Goal: Participate in discussion: Engage in conversation with other users on a specific topic

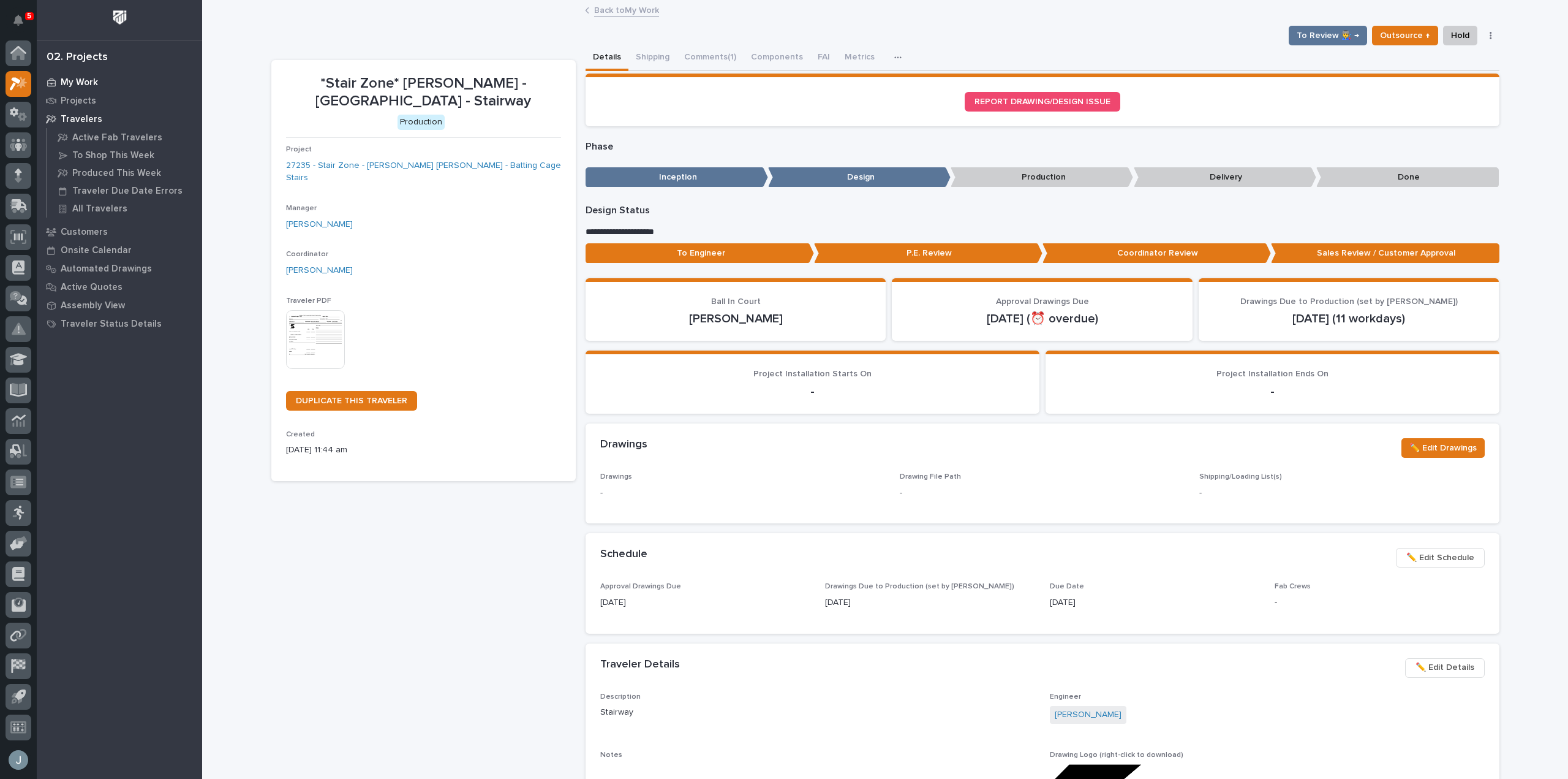
click at [83, 79] on p "My Work" at bounding box center [79, 83] width 37 height 11
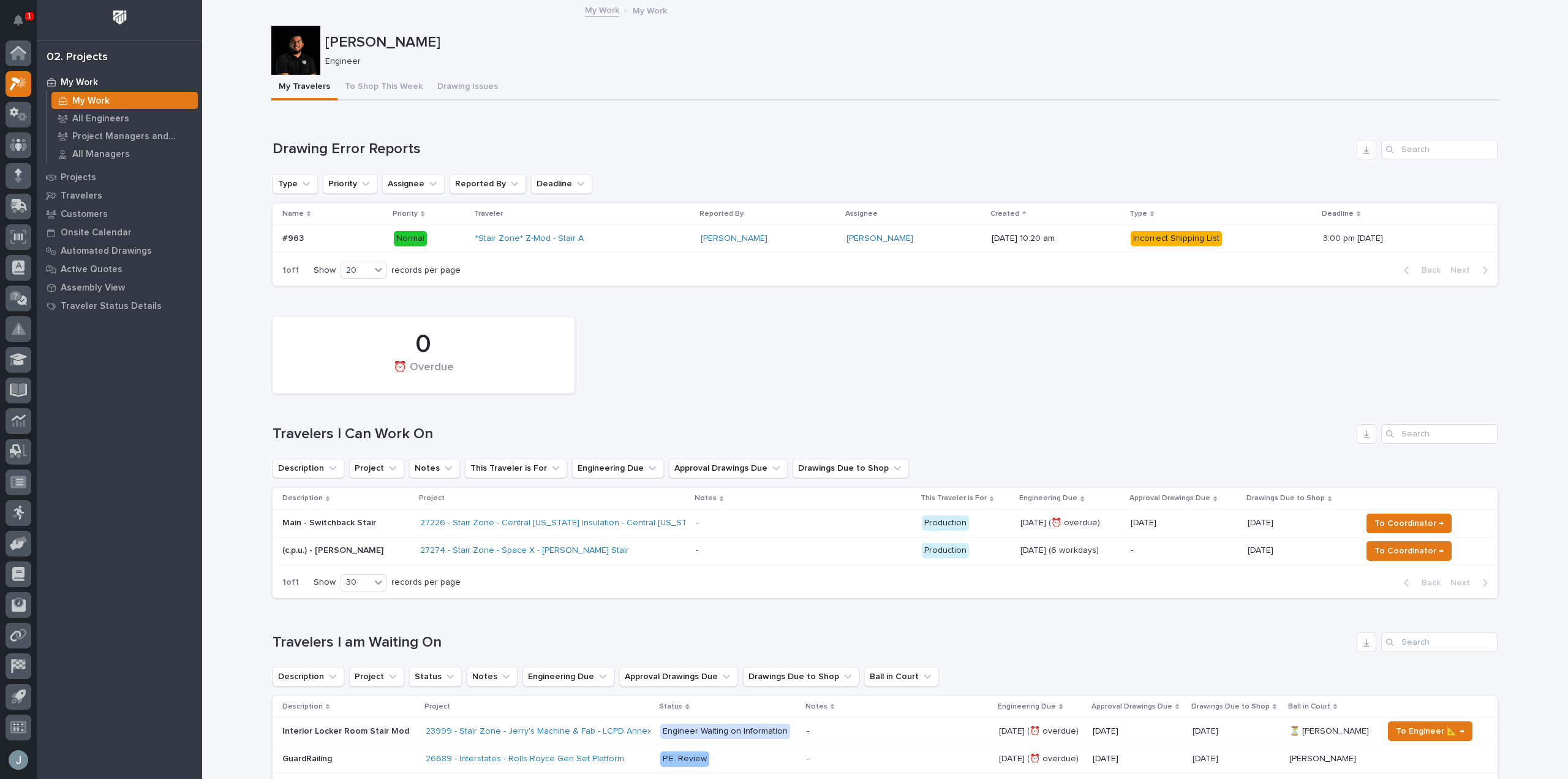
click at [701, 555] on p "-" at bounding box center [699, 549] width 5 height 13
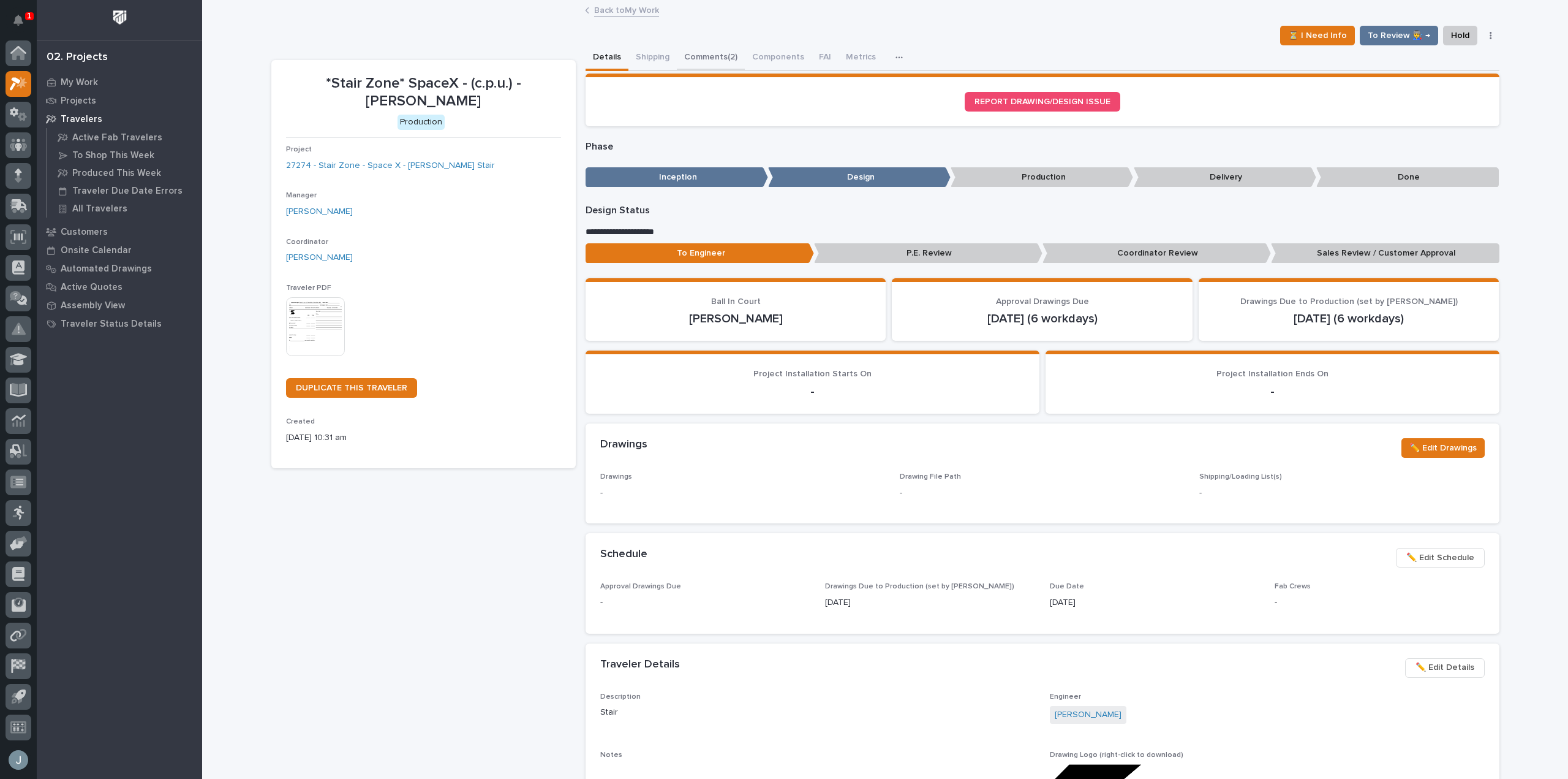
click at [704, 52] on button "Comments (2)" at bounding box center [711, 58] width 68 height 26
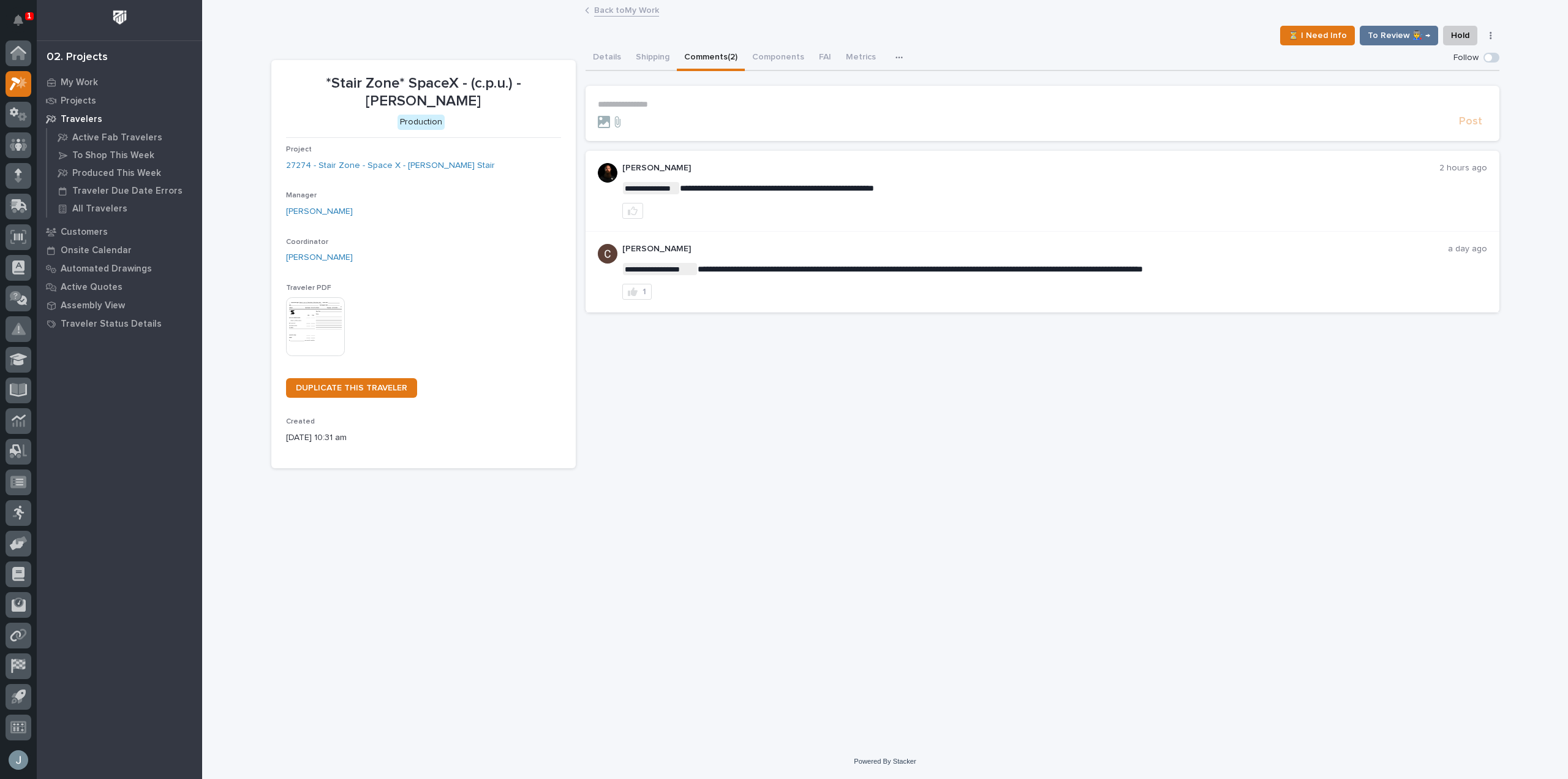
click at [711, 106] on p "**********" at bounding box center [1042, 104] width 889 height 10
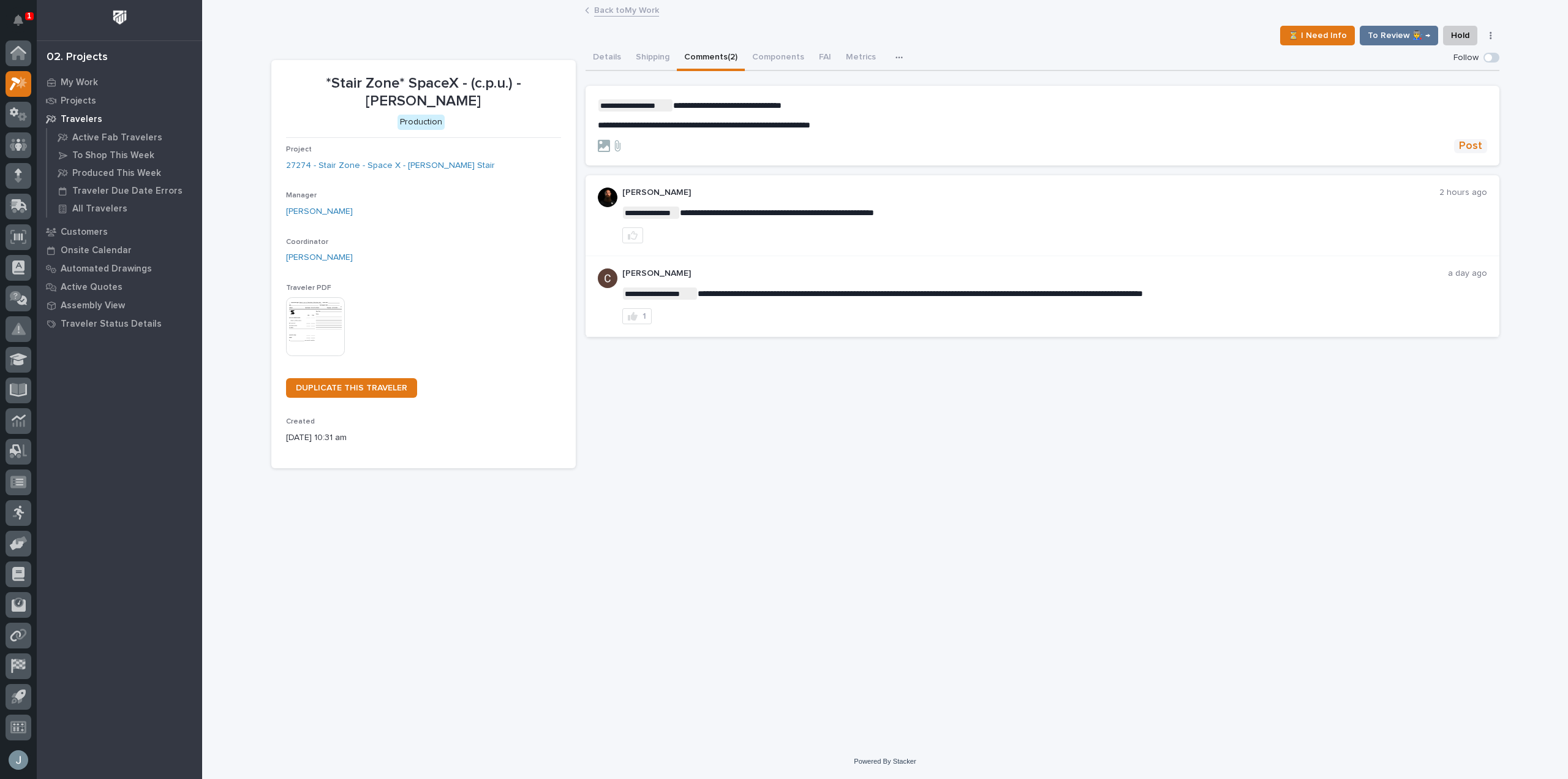
click at [1465, 147] on span "Post" at bounding box center [1471, 146] width 23 height 14
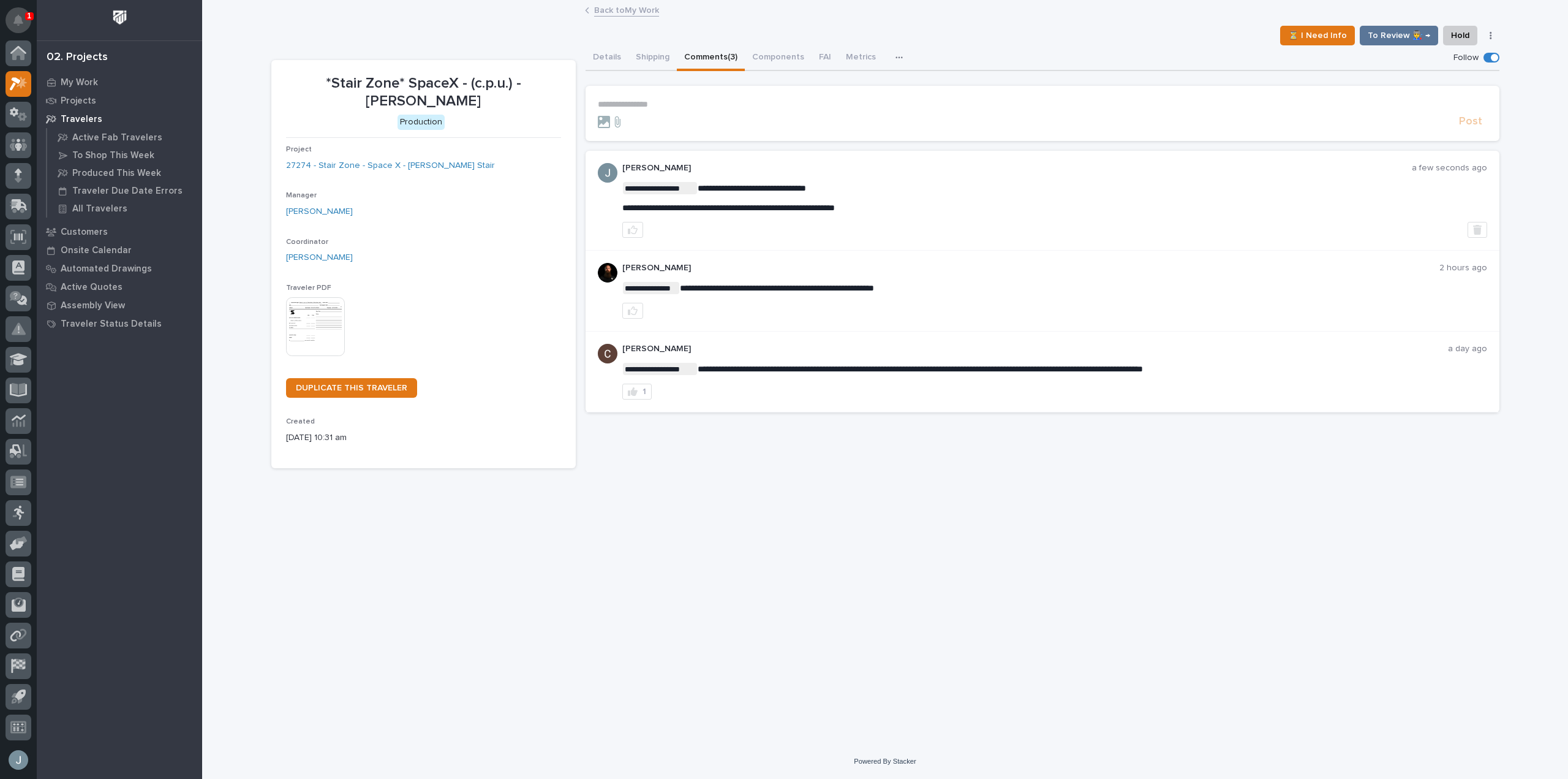
click at [19, 19] on icon "Notifications" at bounding box center [18, 20] width 10 height 11
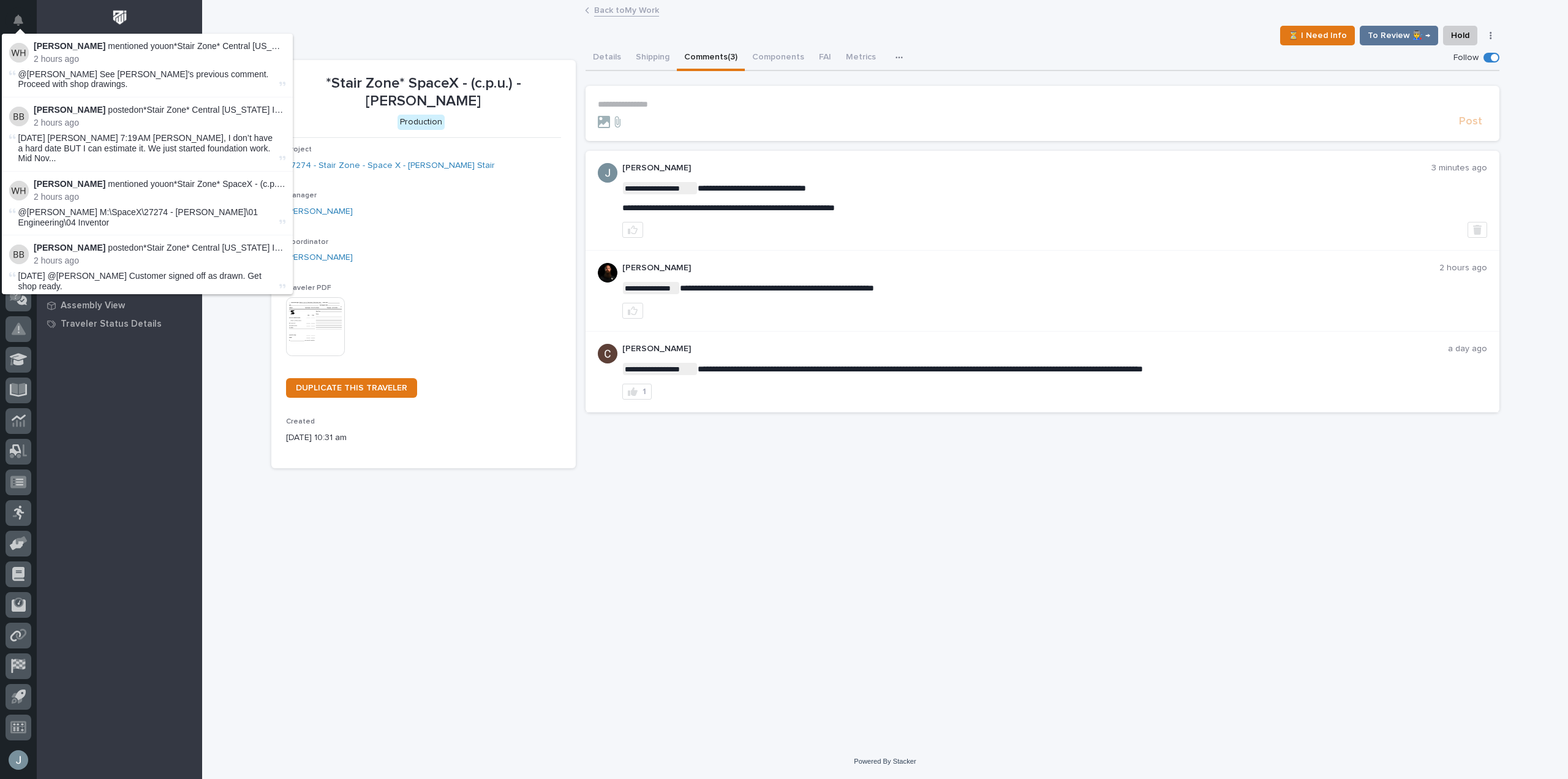
click at [93, 6] on div at bounding box center [119, 20] width 165 height 40
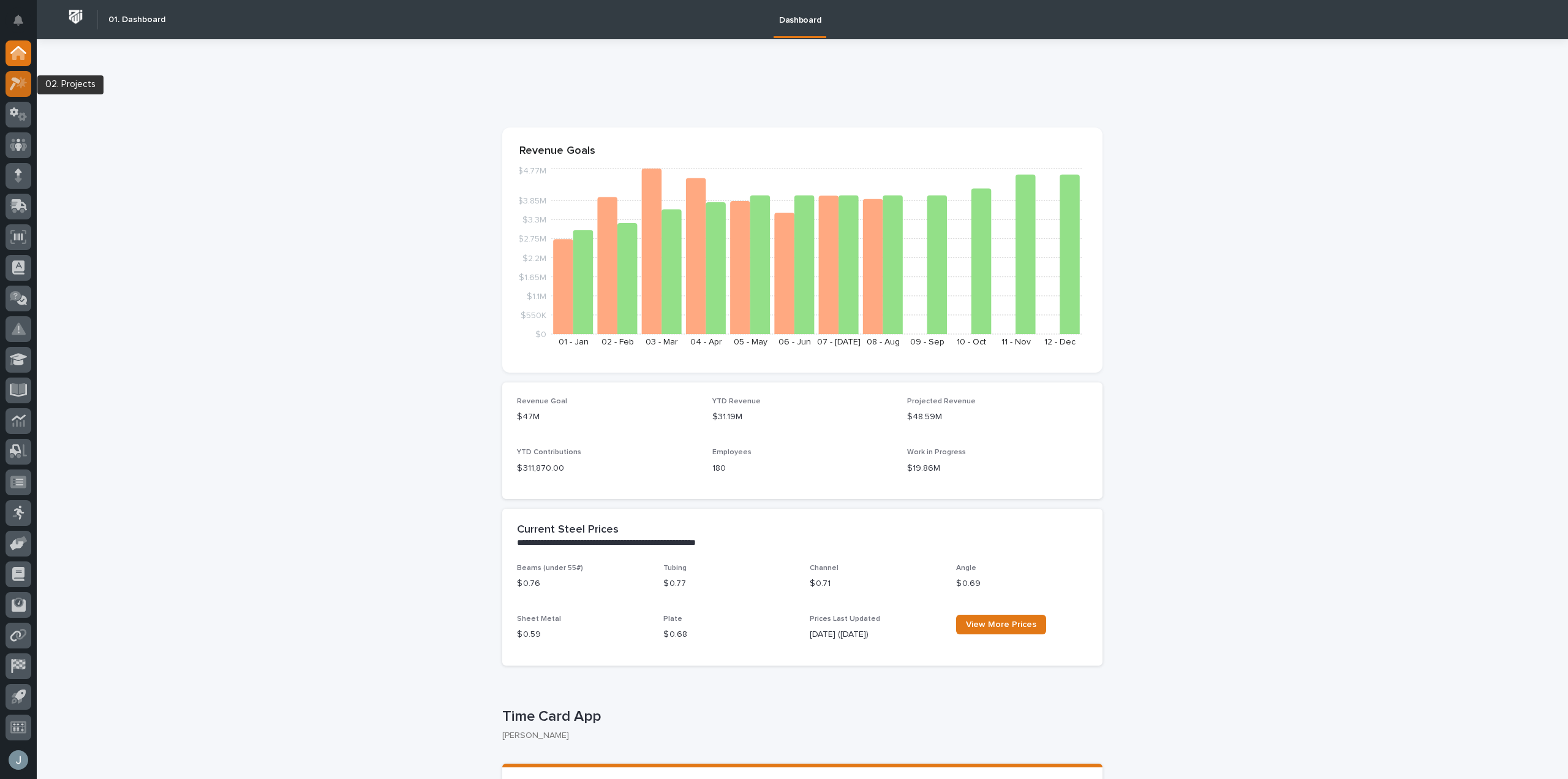
click at [26, 85] on icon at bounding box center [19, 84] width 18 height 14
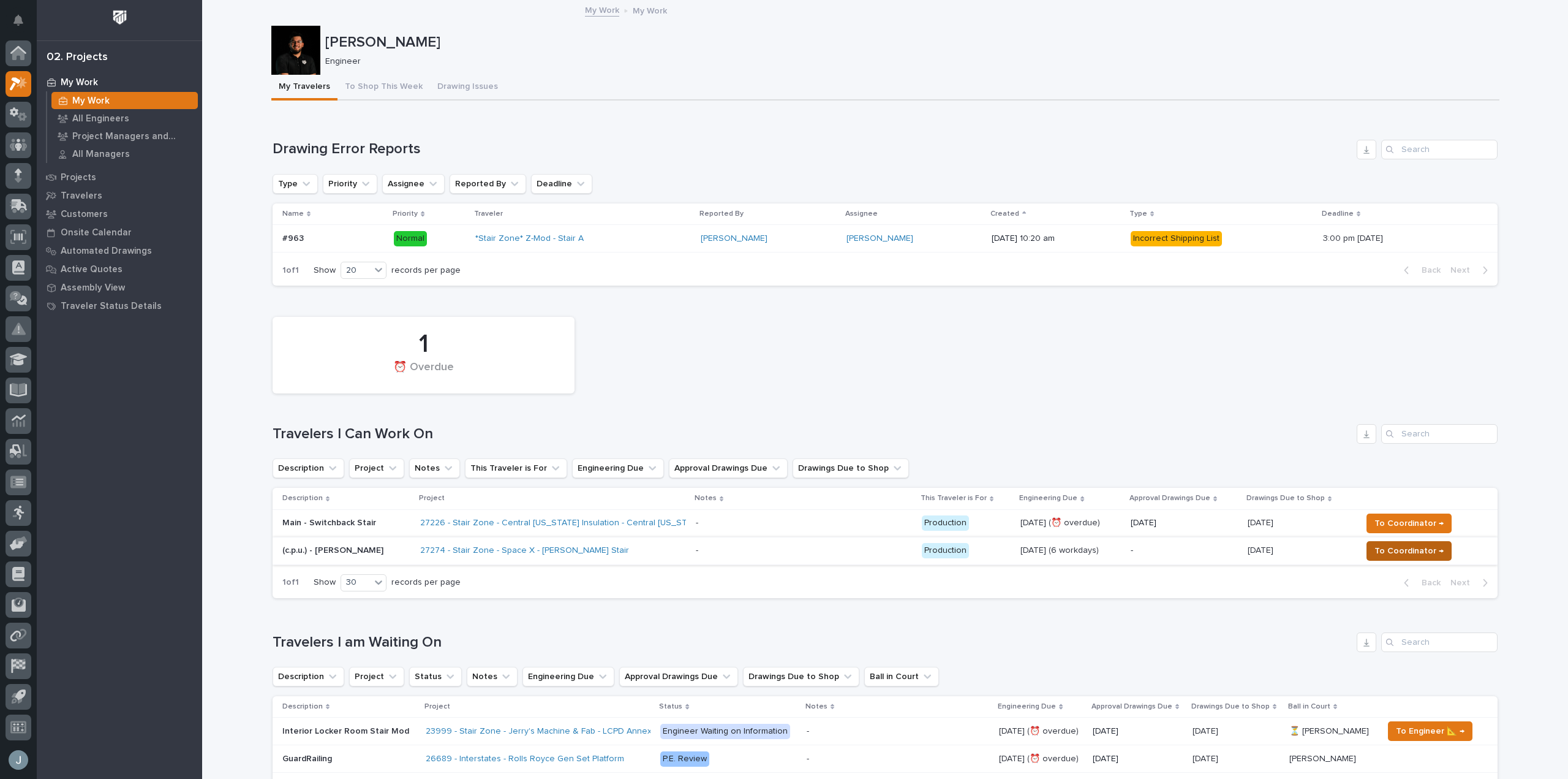
click at [1422, 554] on span "To Coordinator →" at bounding box center [1409, 550] width 69 height 15
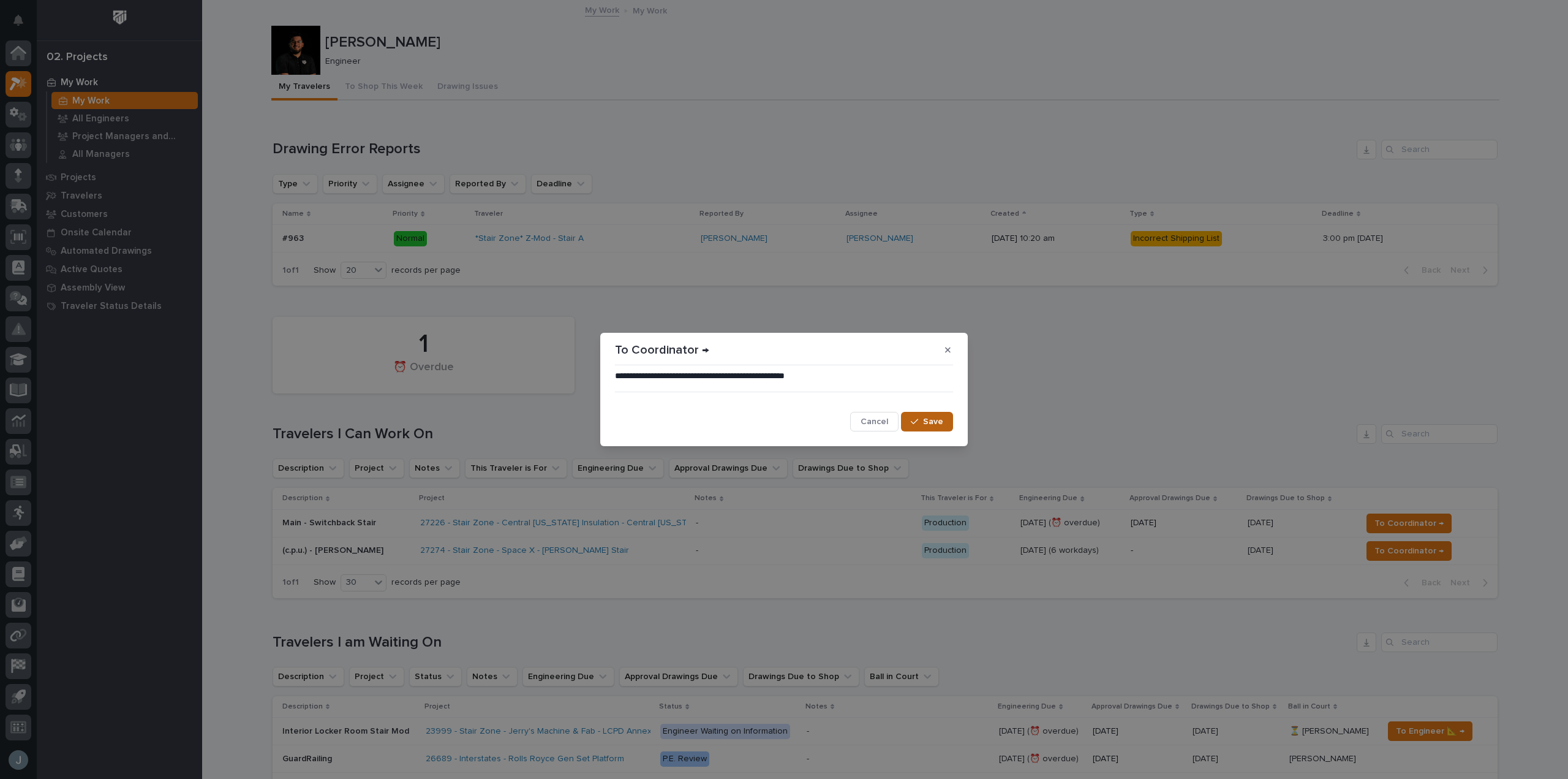
click at [928, 422] on span "Save" at bounding box center [933, 421] width 20 height 11
